Goal: Information Seeking & Learning: Find specific page/section

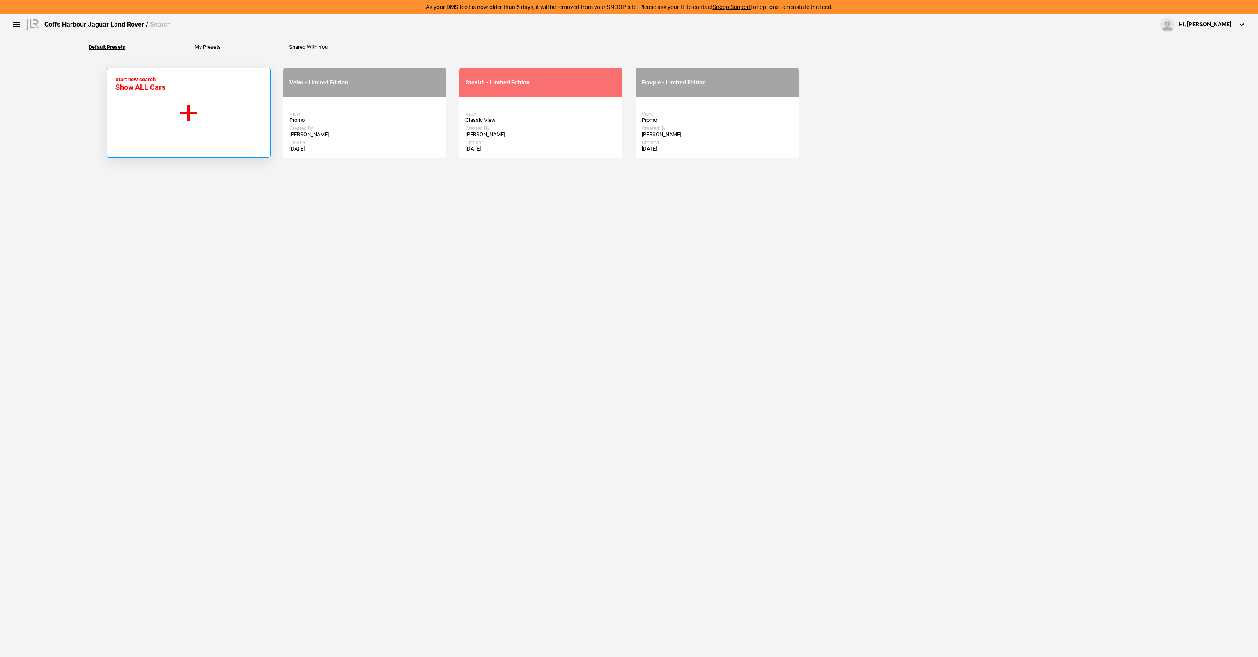
click at [221, 124] on button "Start new search Show ALL Cars" at bounding box center [189, 113] width 164 height 90
click at [156, 92] on button "Start new search Show ALL Cars" at bounding box center [189, 113] width 164 height 90
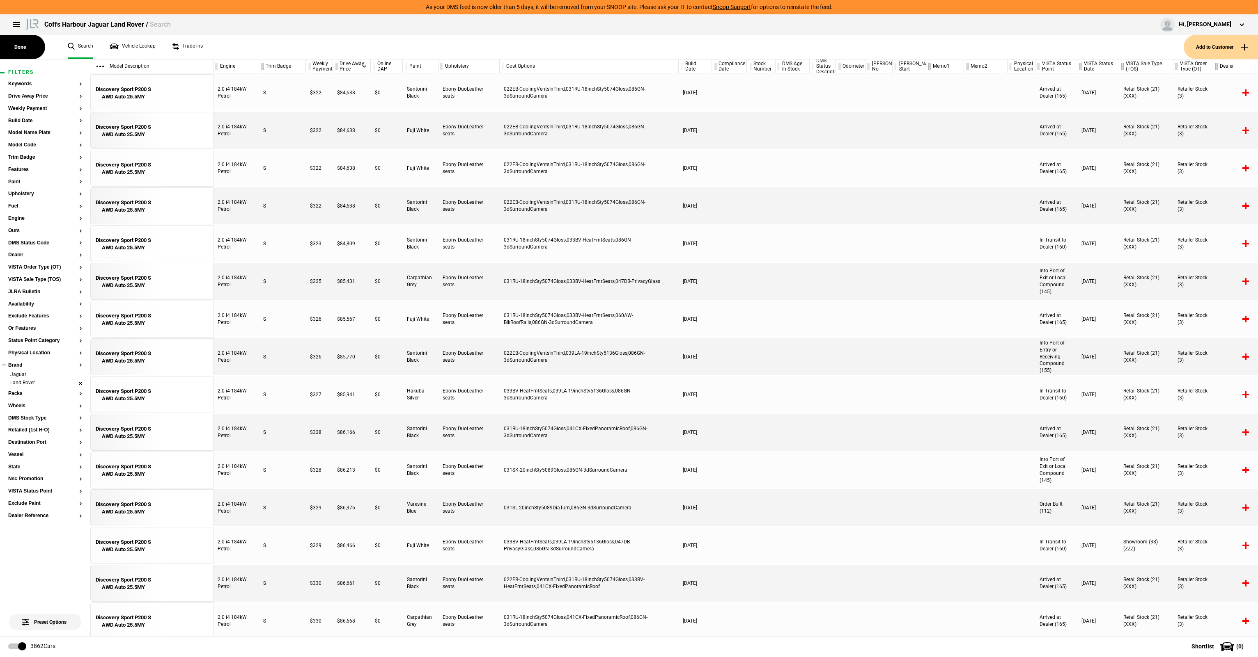
click at [81, 375] on li "Jaguar" at bounding box center [45, 375] width 74 height 8
click at [28, 376] on li "Land Rover" at bounding box center [45, 375] width 74 height 8
click at [18, 367] on button "Brand" at bounding box center [45, 366] width 74 height 6
click at [165, 383] on button "Land Rover" at bounding box center [139, 385] width 115 height 15
click at [177, 399] on div "Done" at bounding box center [139, 403] width 115 height 21
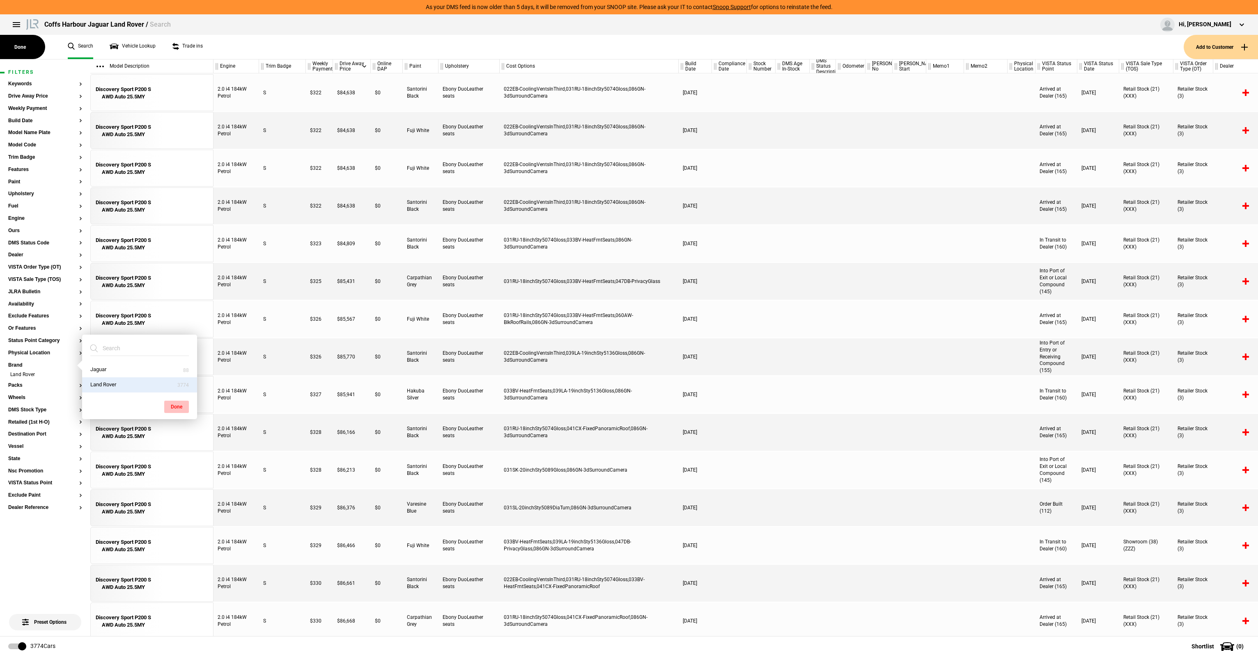
click at [174, 406] on button "Done" at bounding box center [176, 407] width 25 height 12
click at [33, 135] on button "Model Name Plate" at bounding box center [45, 133] width 74 height 6
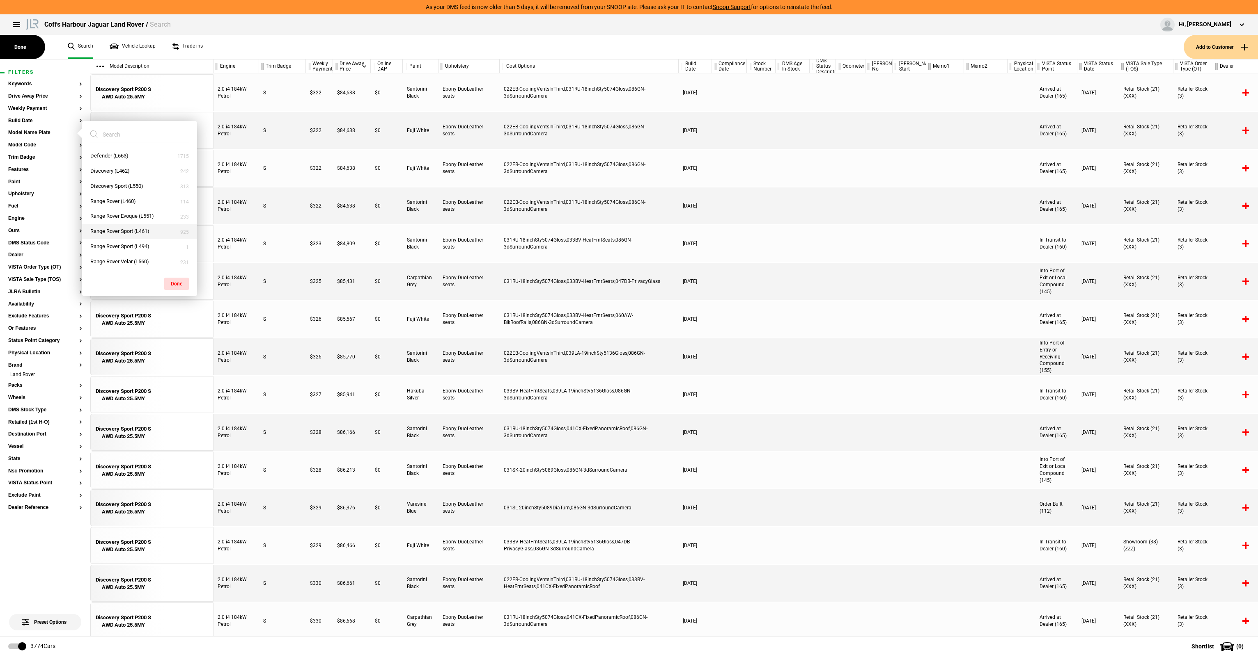
click at [144, 235] on button "Range Rover Sport (L461)" at bounding box center [139, 231] width 115 height 15
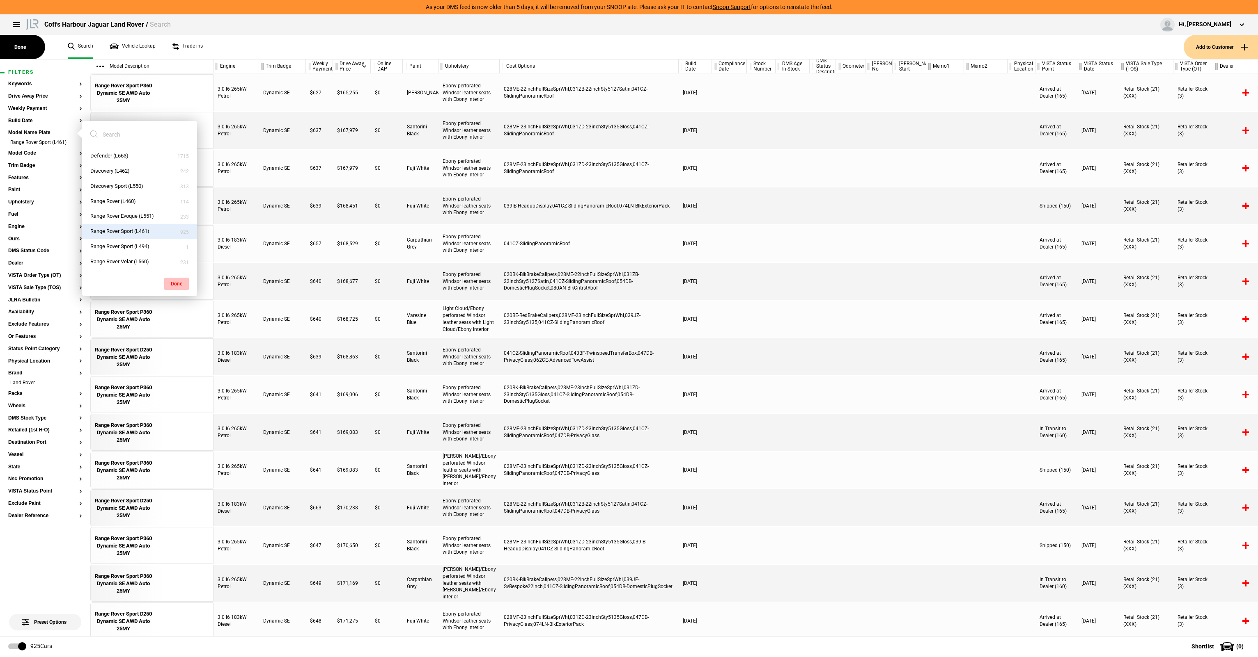
click at [178, 282] on button "Done" at bounding box center [176, 284] width 25 height 12
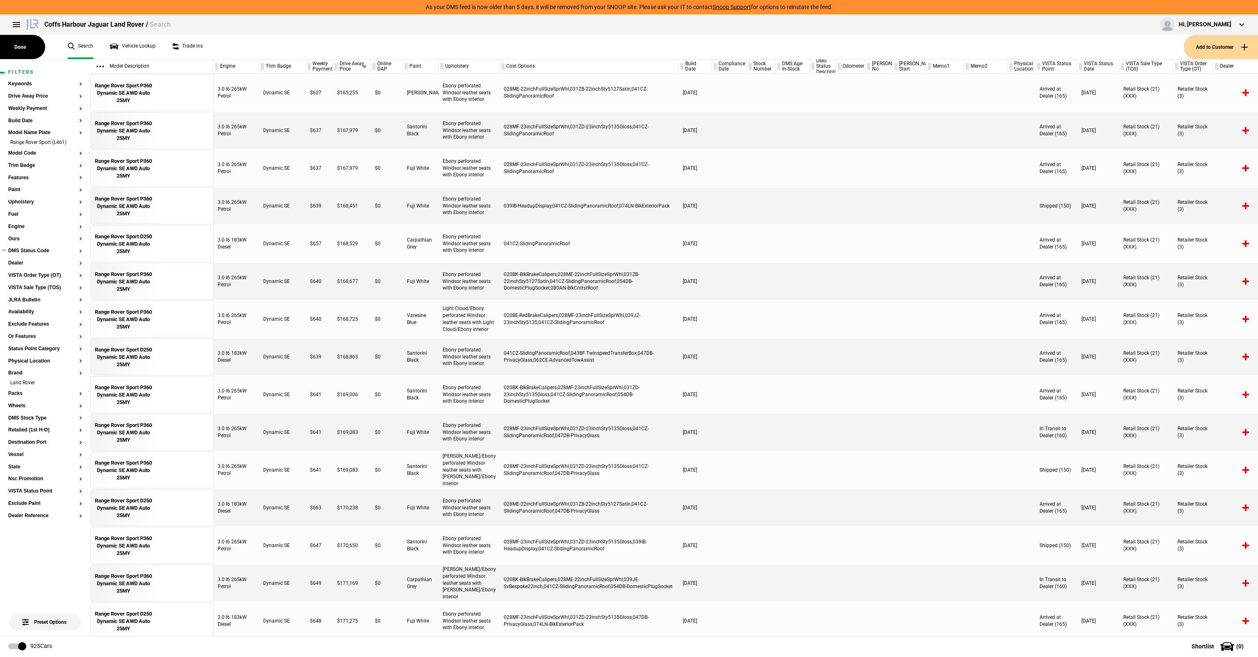
click at [41, 252] on button "DMS Status Code" at bounding box center [45, 251] width 74 height 6
click at [11, 262] on button "Dealer" at bounding box center [45, 264] width 74 height 6
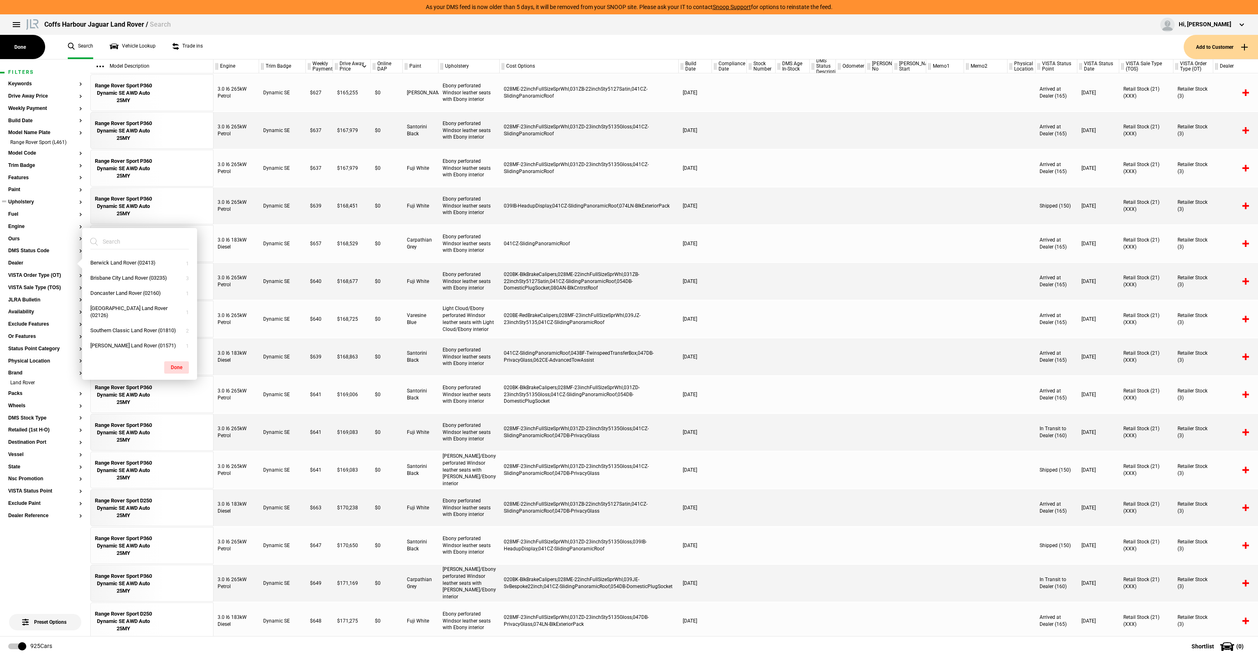
click at [47, 209] on ul at bounding box center [45, 209] width 74 height 3
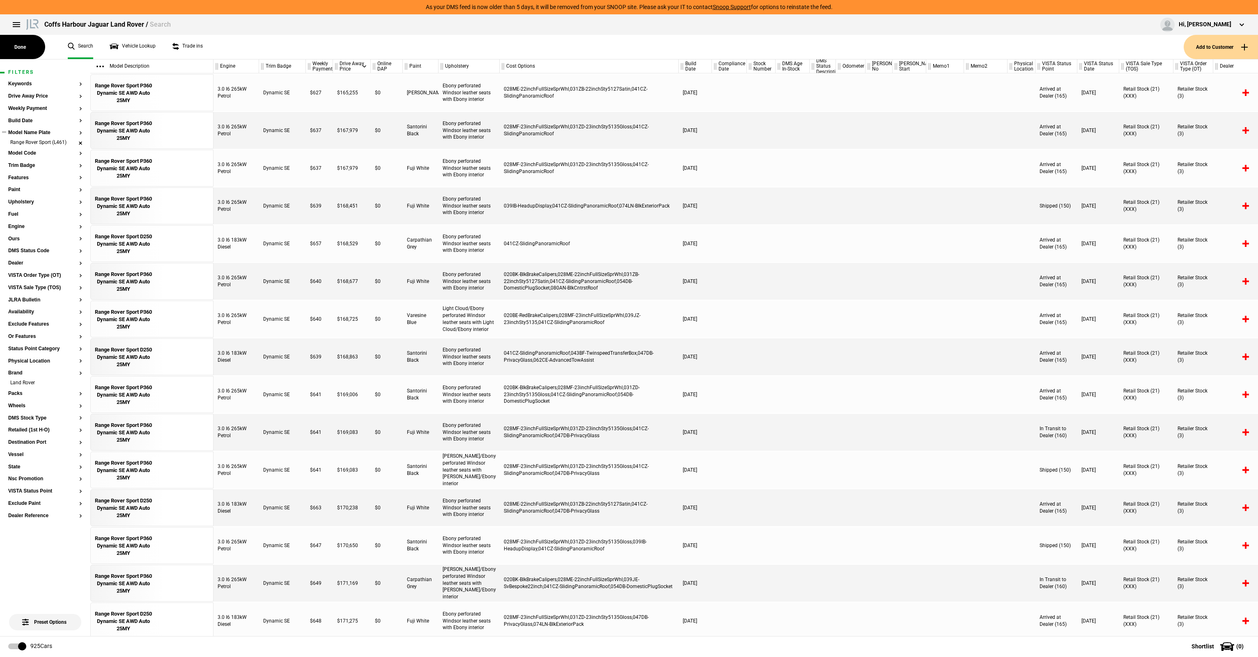
click at [80, 143] on li "Range Rover Sport (L461)" at bounding box center [45, 143] width 74 height 8
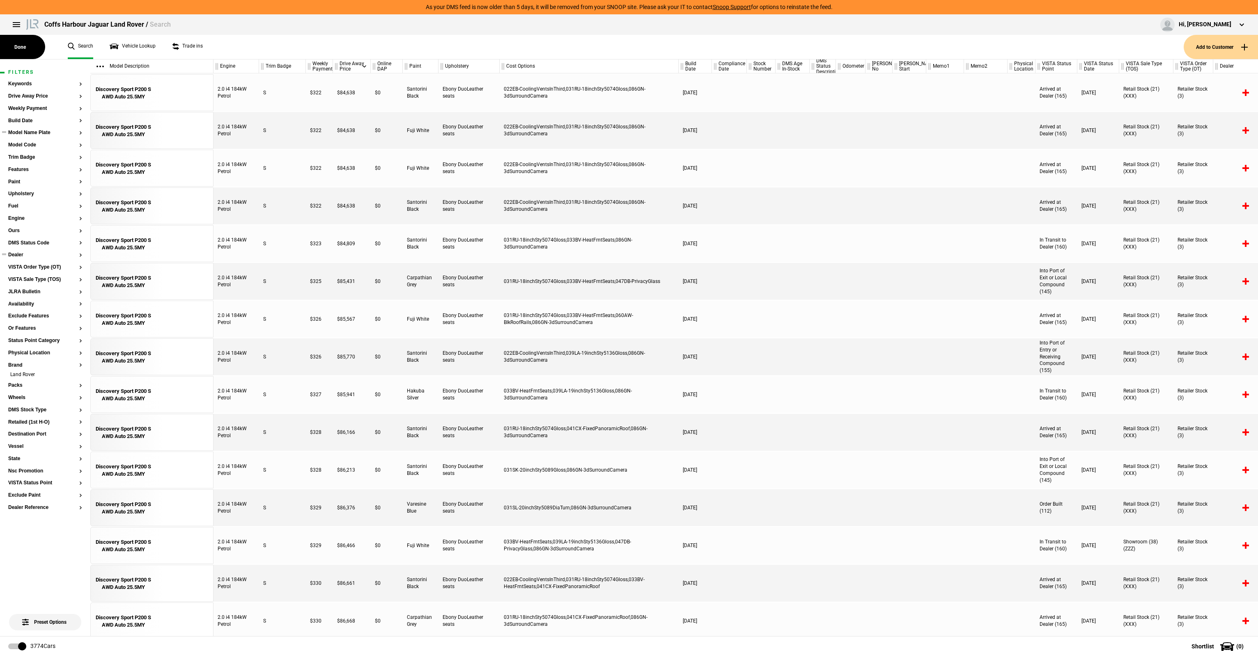
click at [17, 255] on button "Dealer" at bounding box center [45, 255] width 74 height 6
click at [128, 236] on input "search" at bounding box center [134, 235] width 89 height 15
type input "Coffs"
click at [133, 252] on button "Coffs Harbour Land Rover (01472)" at bounding box center [139, 256] width 115 height 15
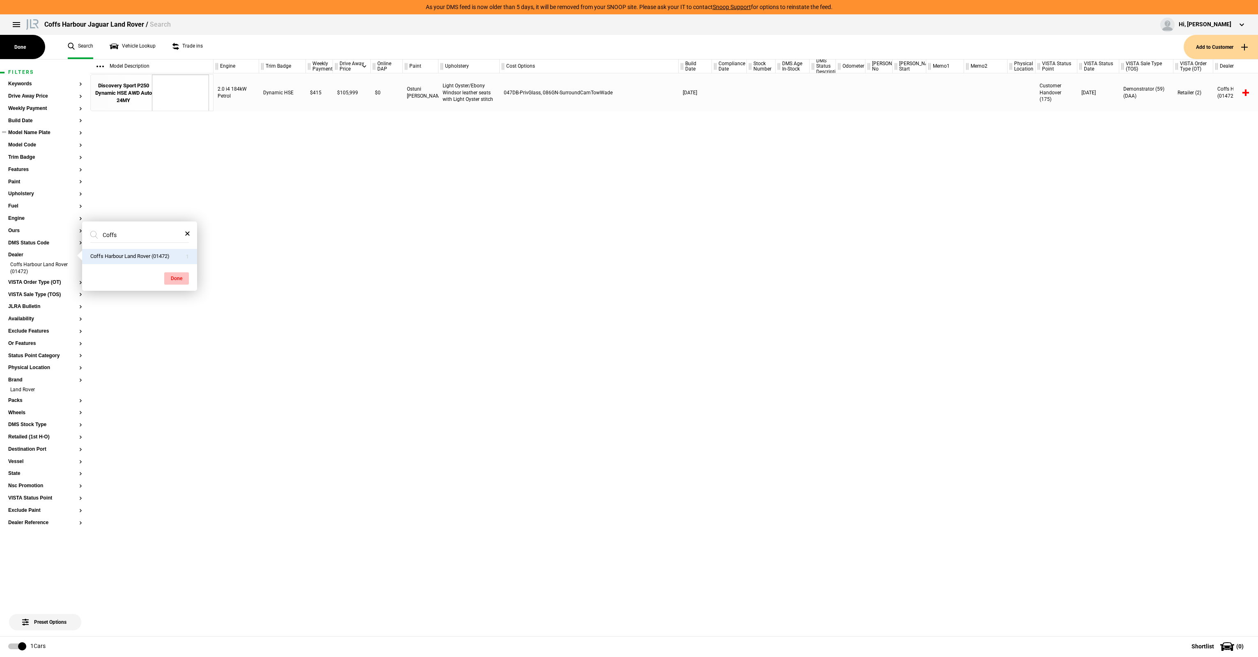
click at [179, 277] on button "Done" at bounding box center [176, 279] width 25 height 12
click at [79, 390] on li "Land Rover" at bounding box center [45, 391] width 74 height 8
click at [50, 47] on div "Done Search Vehicle Lookup Trade ins Add to Customer" at bounding box center [629, 47] width 1258 height 25
click at [32, 52] on button "Done" at bounding box center [22, 47] width 45 height 24
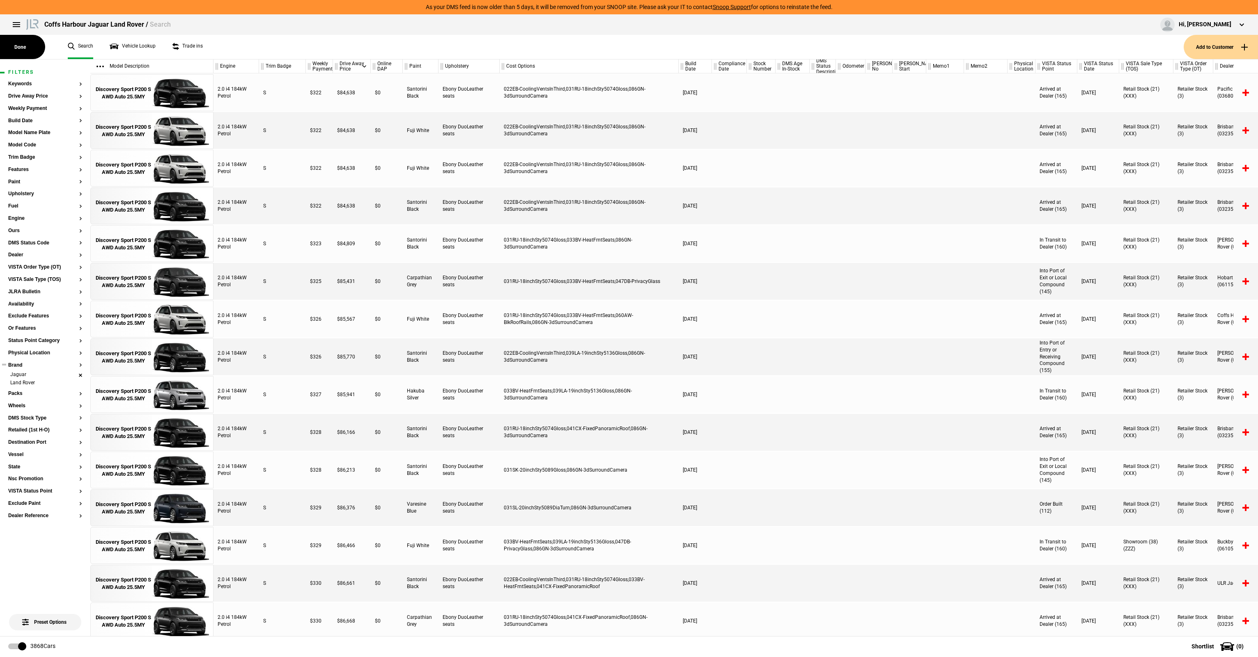
click at [77, 375] on li "Jaguar" at bounding box center [45, 375] width 74 height 8
click at [20, 256] on button "Dealer" at bounding box center [45, 255] width 74 height 6
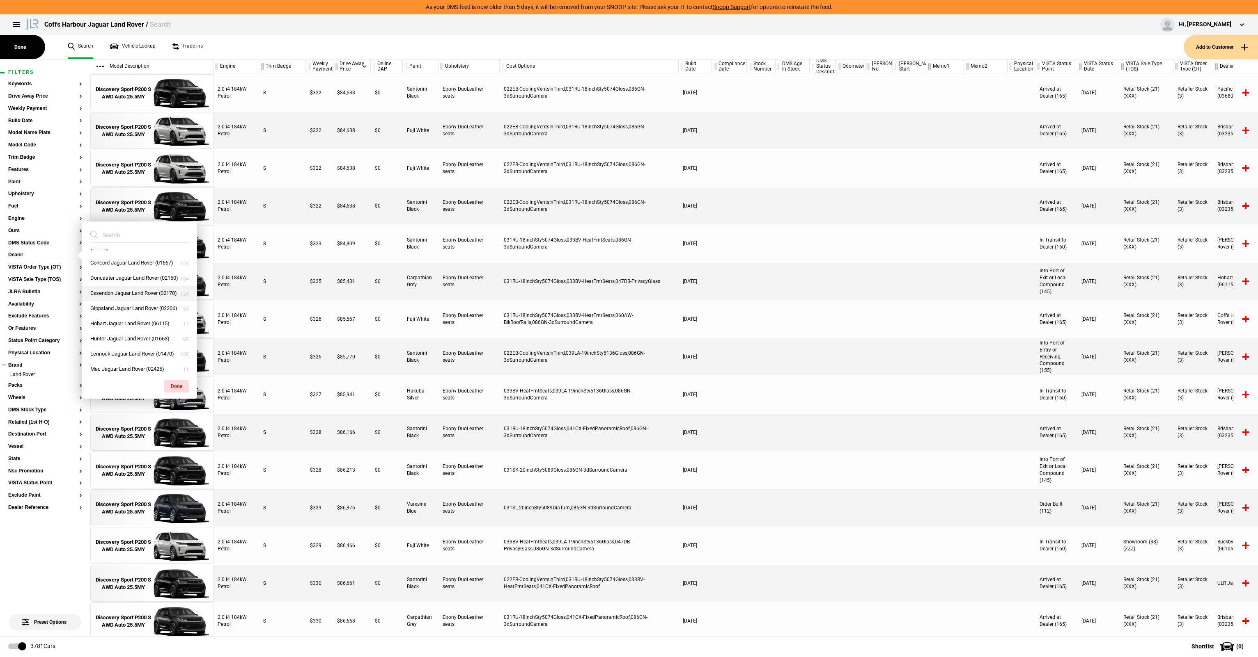
scroll to position [123, 0]
click at [137, 297] on button "Coffs Harbour Jaguar Land Rover (01472)" at bounding box center [139, 286] width 115 height 22
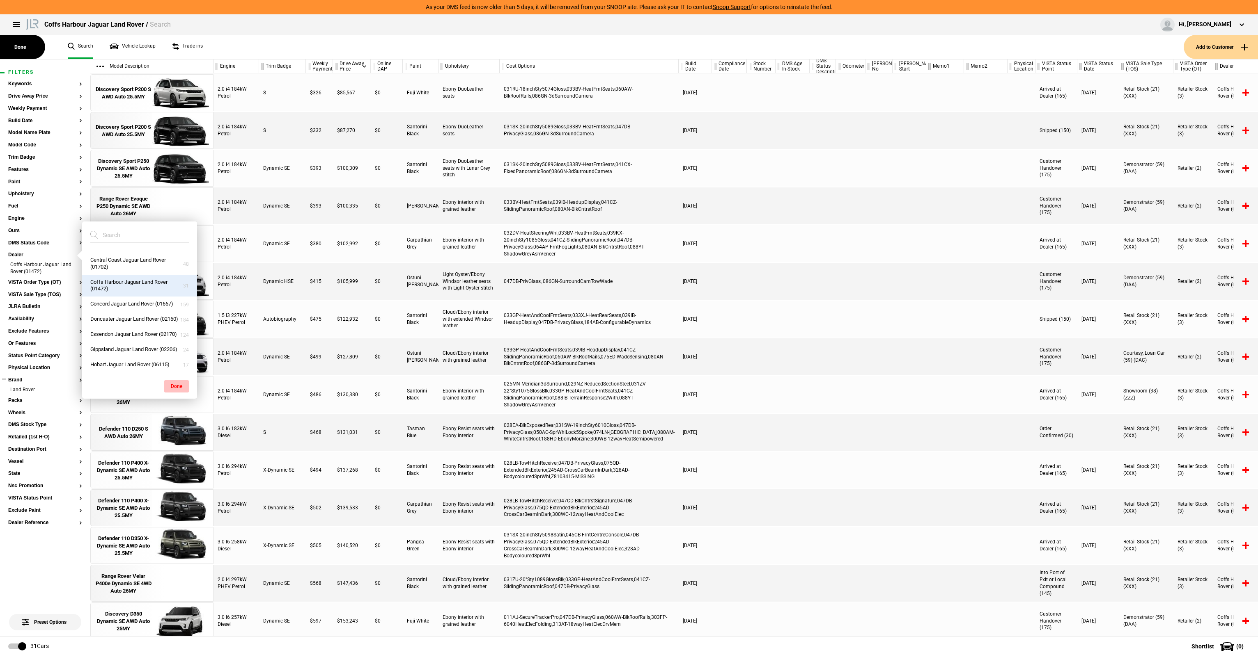
click at [171, 383] on button "Done" at bounding box center [176, 386] width 25 height 12
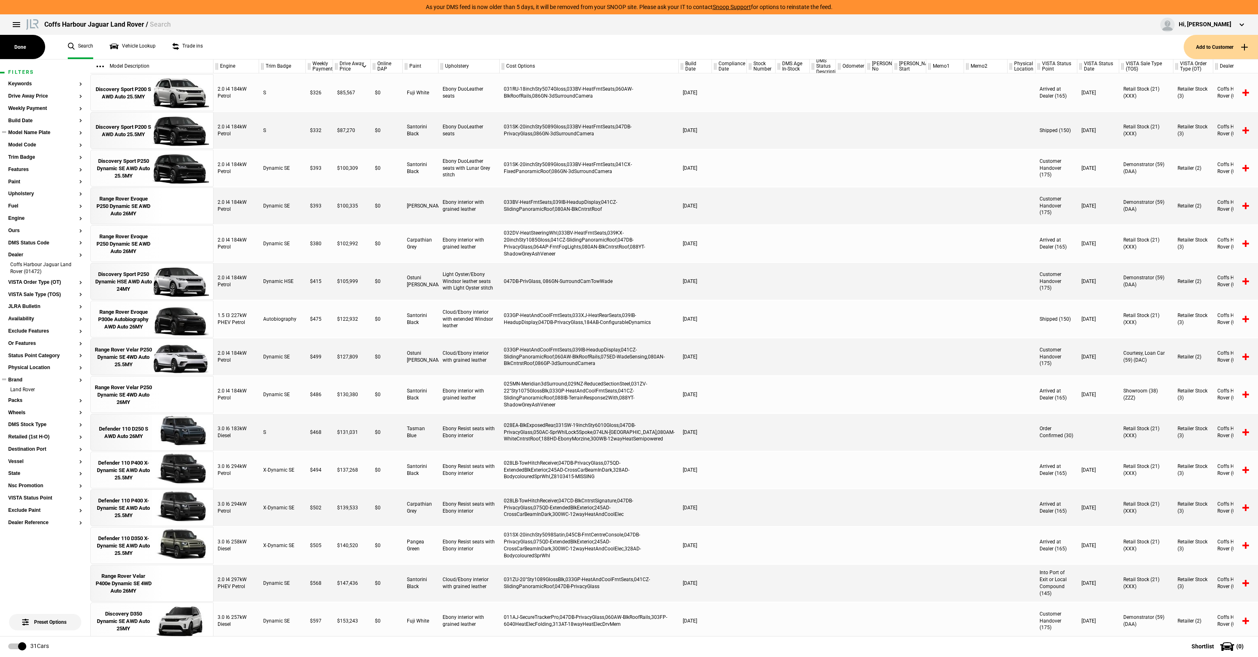
click at [43, 132] on button "Model Name Plate" at bounding box center [45, 133] width 74 height 6
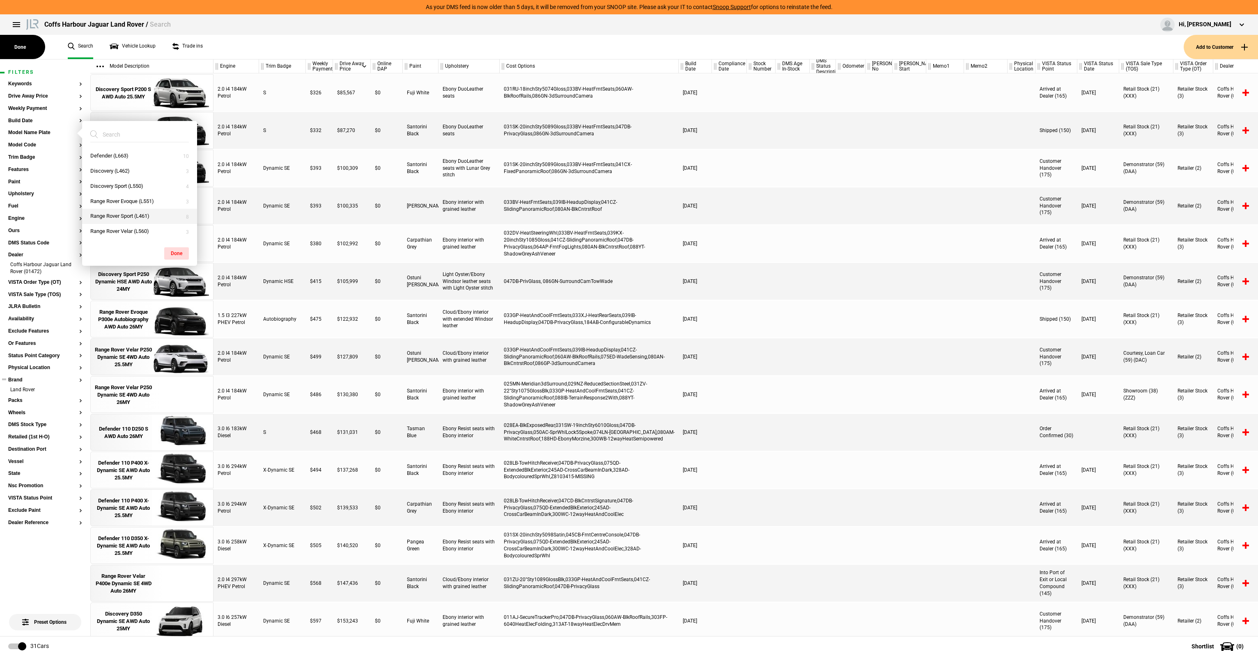
click at [155, 217] on button "Range Rover Sport (L461)" at bounding box center [139, 216] width 115 height 15
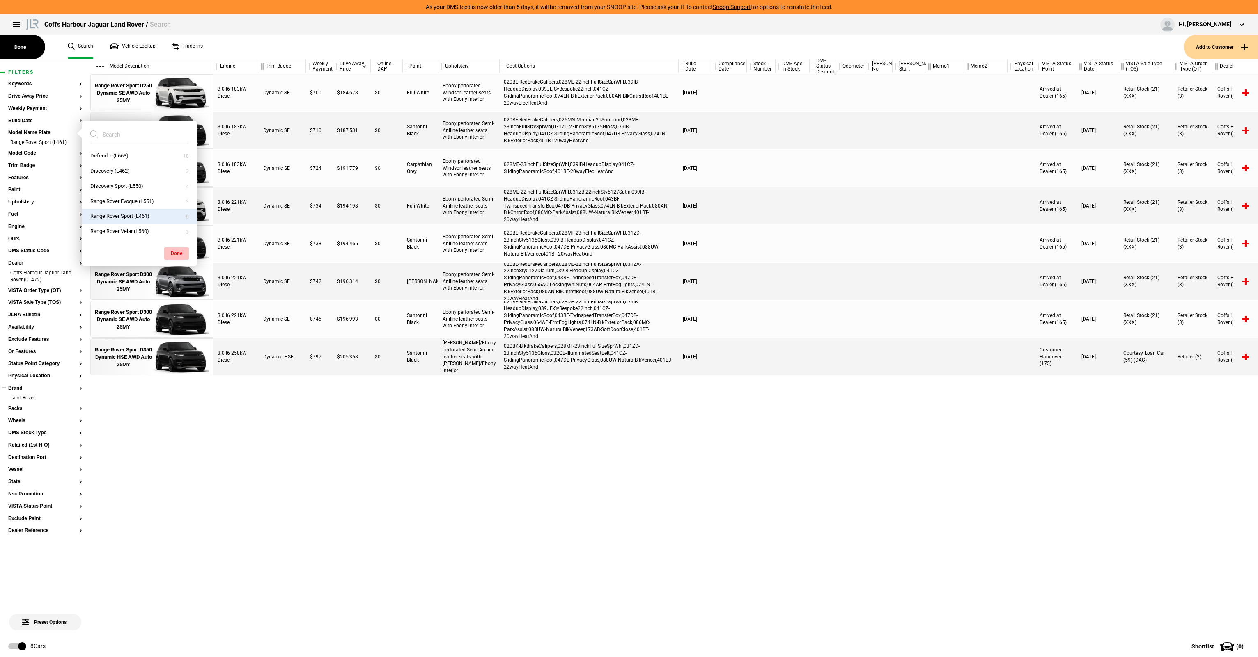
click at [180, 248] on button "Done" at bounding box center [176, 253] width 25 height 12
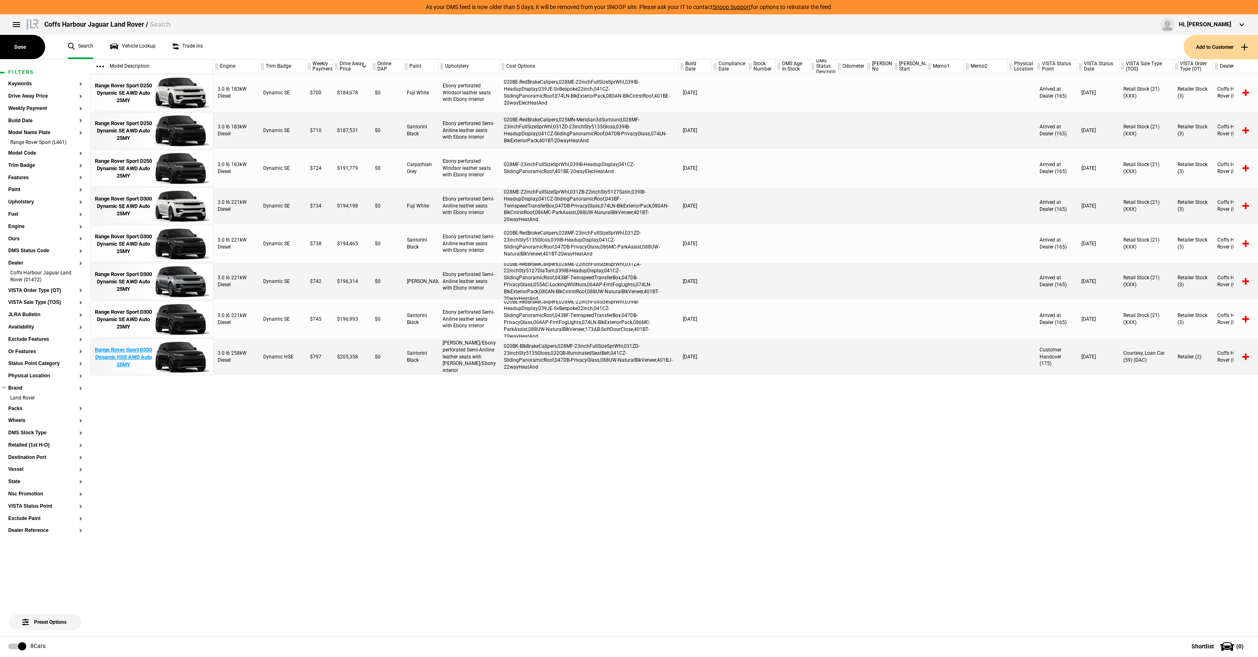
click at [140, 355] on div "Range Rover Sport D350 Dynamic HSE AWD Auto 25MY" at bounding box center [123, 357] width 57 height 23
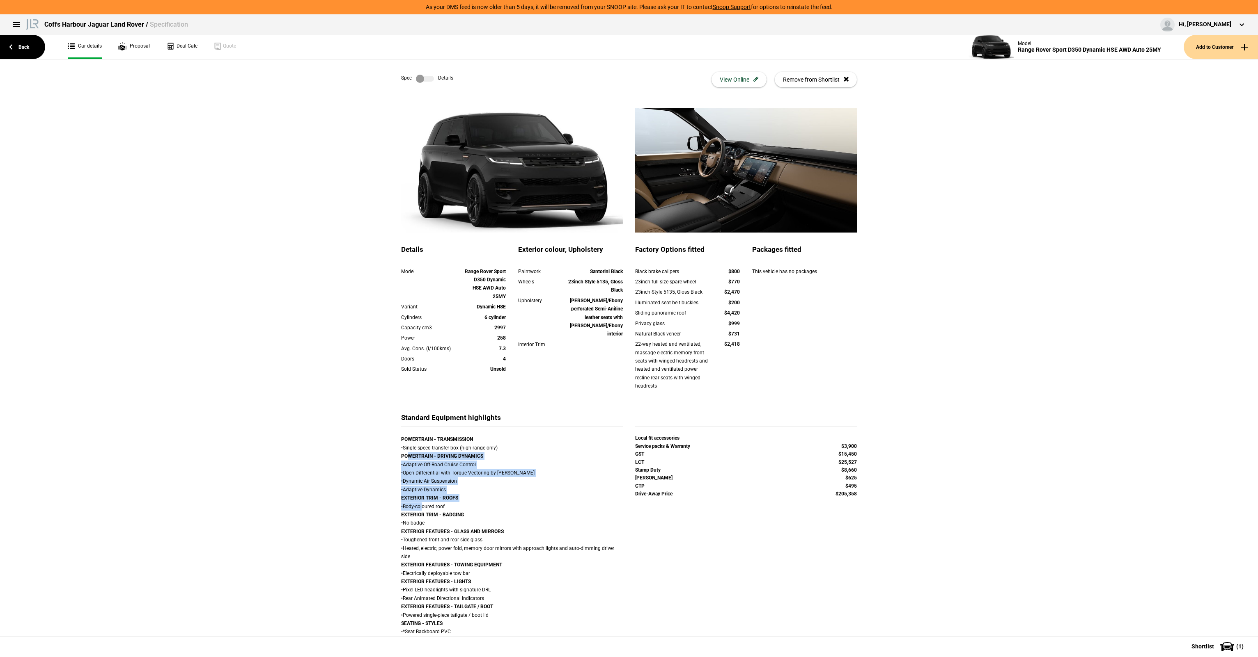
drag, startPoint x: 411, startPoint y: 487, endPoint x: 419, endPoint y: 506, distance: 21.3
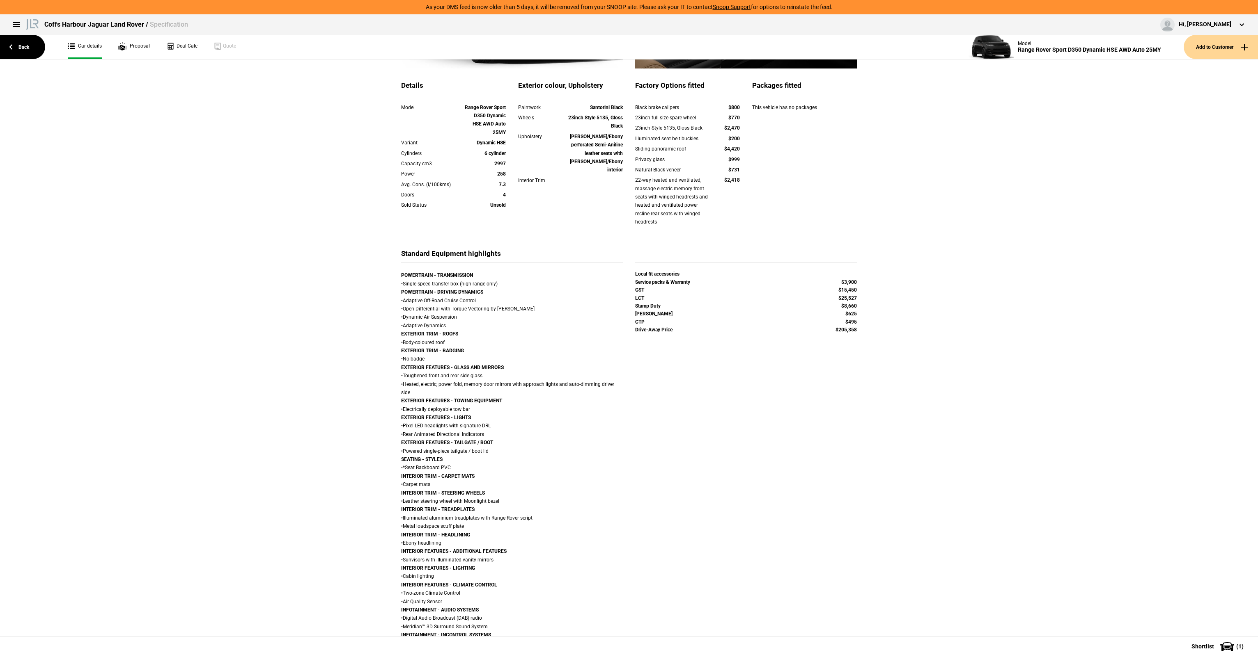
click at [437, 379] on div "POWERTRAIN - TRANSMISSION • Single-speed transfer box (high range only) POWERTR…" at bounding box center [512, 585] width 222 height 628
drag, startPoint x: 694, startPoint y: 104, endPoint x: 726, endPoint y: 106, distance: 31.2
click at [724, 106] on div "Black brake calipers $800" at bounding box center [687, 107] width 105 height 8
drag, startPoint x: 742, startPoint y: 110, endPoint x: 670, endPoint y: 110, distance: 72.2
click at [670, 110] on div "Black brake calipers $800" at bounding box center [687, 108] width 117 height 10
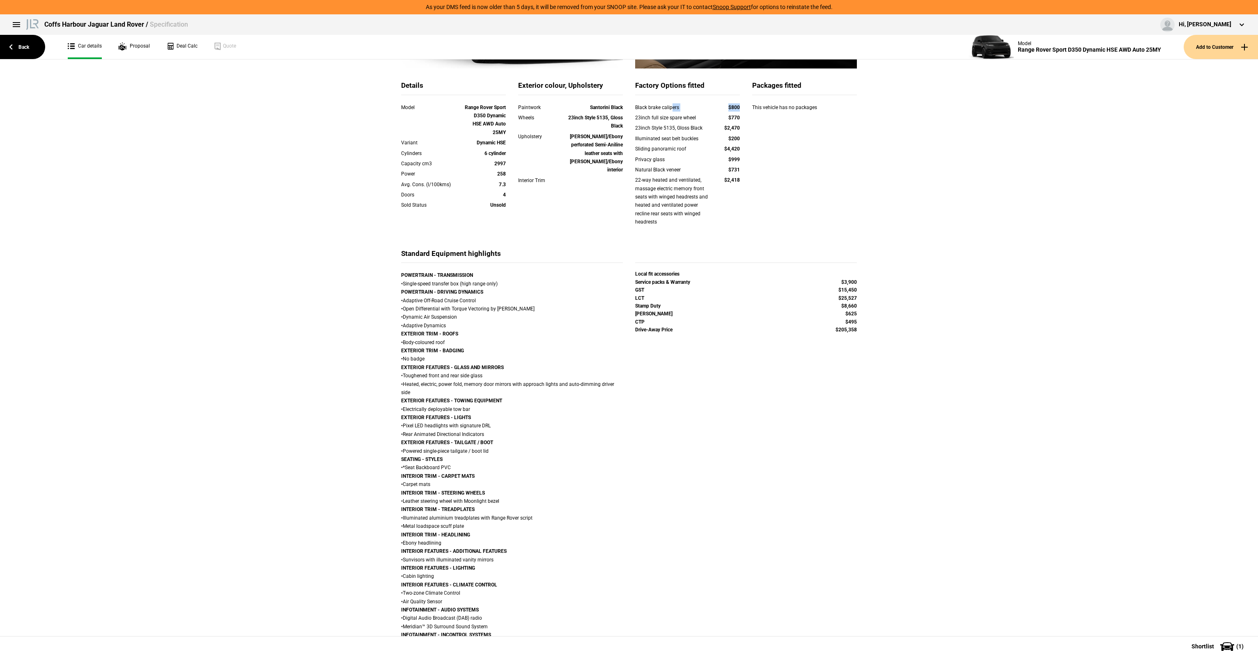
click at [670, 110] on div "Black brake calipers" at bounding box center [671, 107] width 73 height 8
